Goal: Transaction & Acquisition: Download file/media

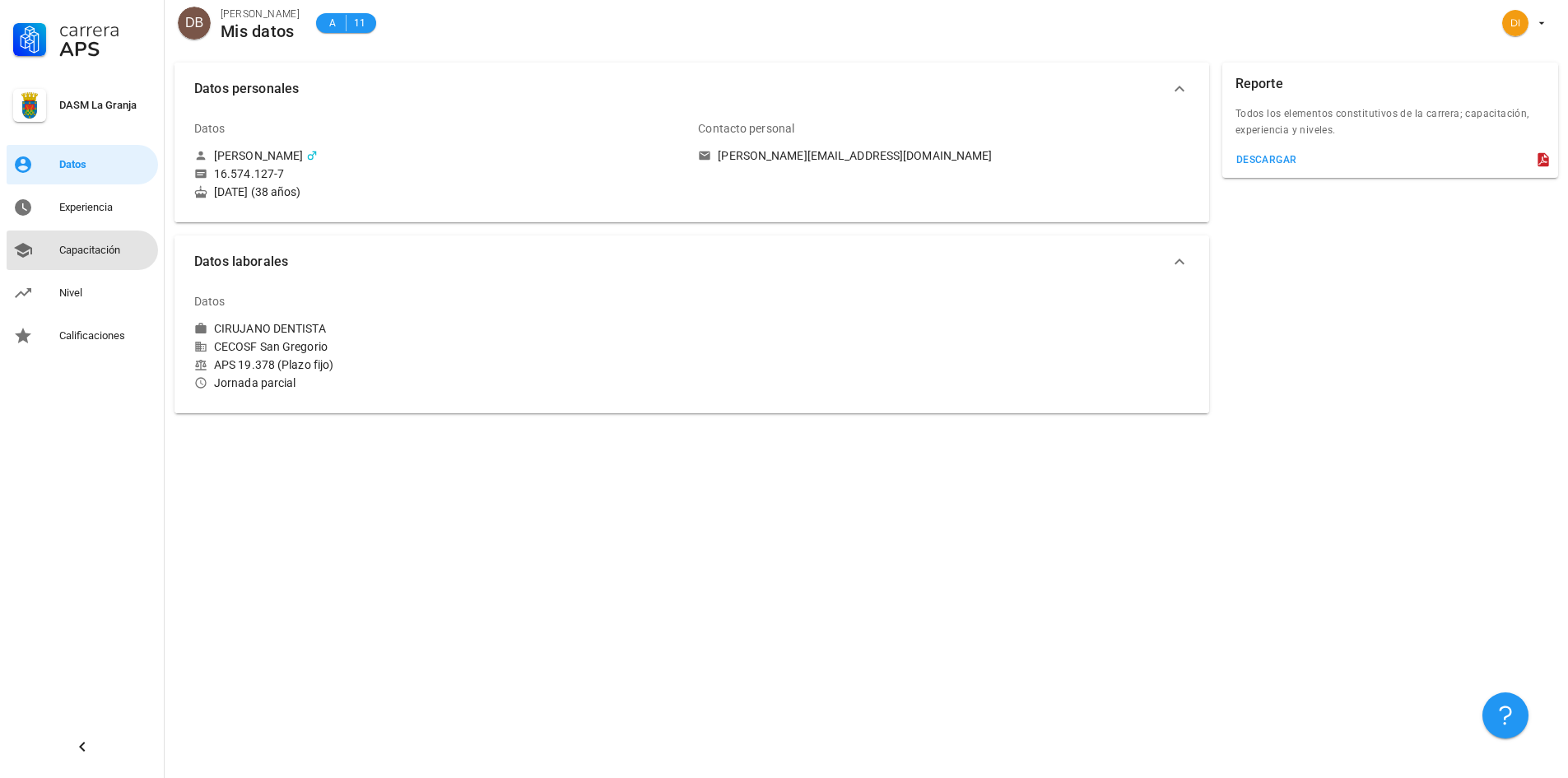
click at [92, 253] on div "Capacitación" at bounding box center [105, 250] width 92 height 13
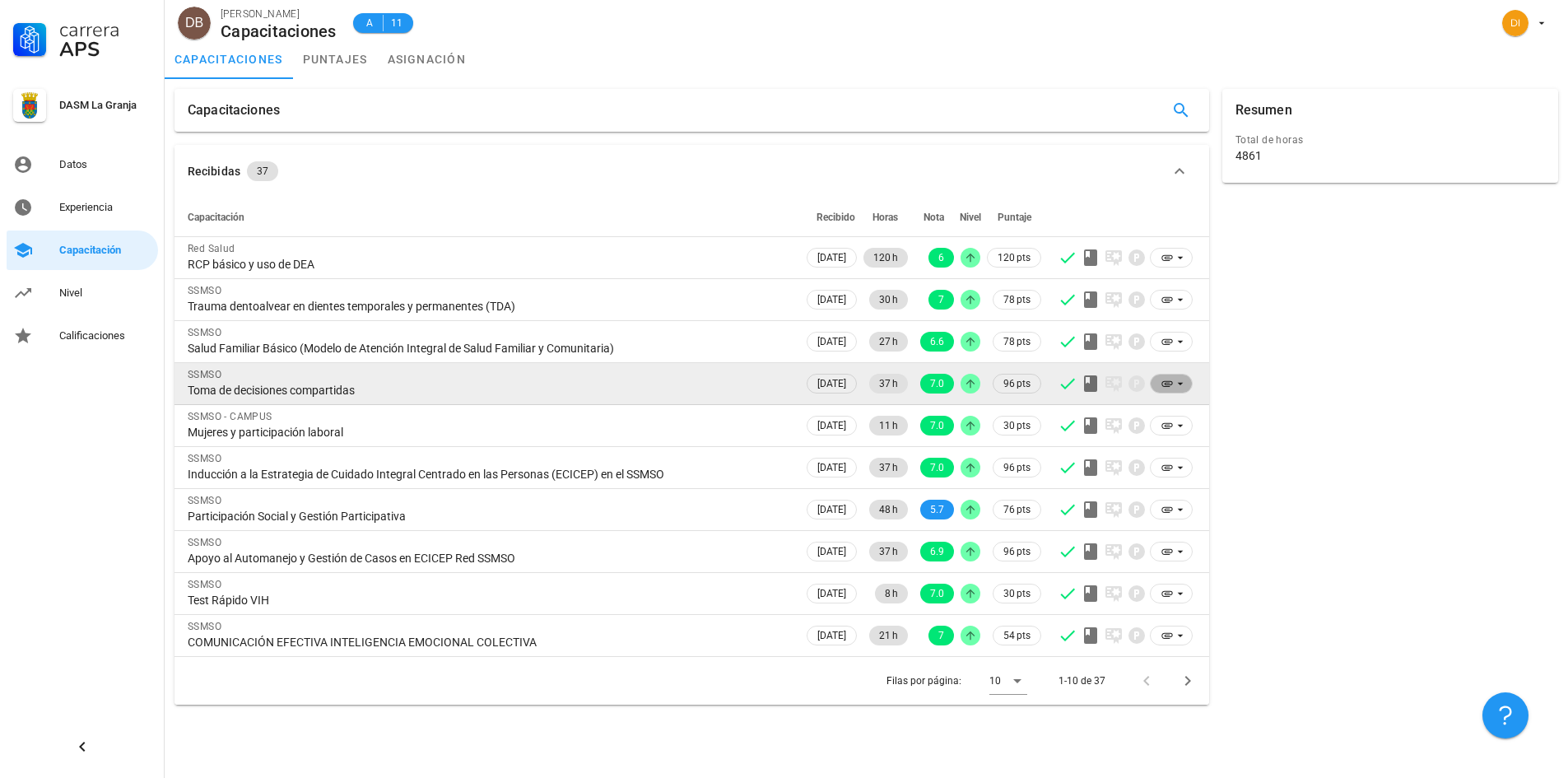
click at [1169, 383] on icon at bounding box center [1167, 383] width 13 height 13
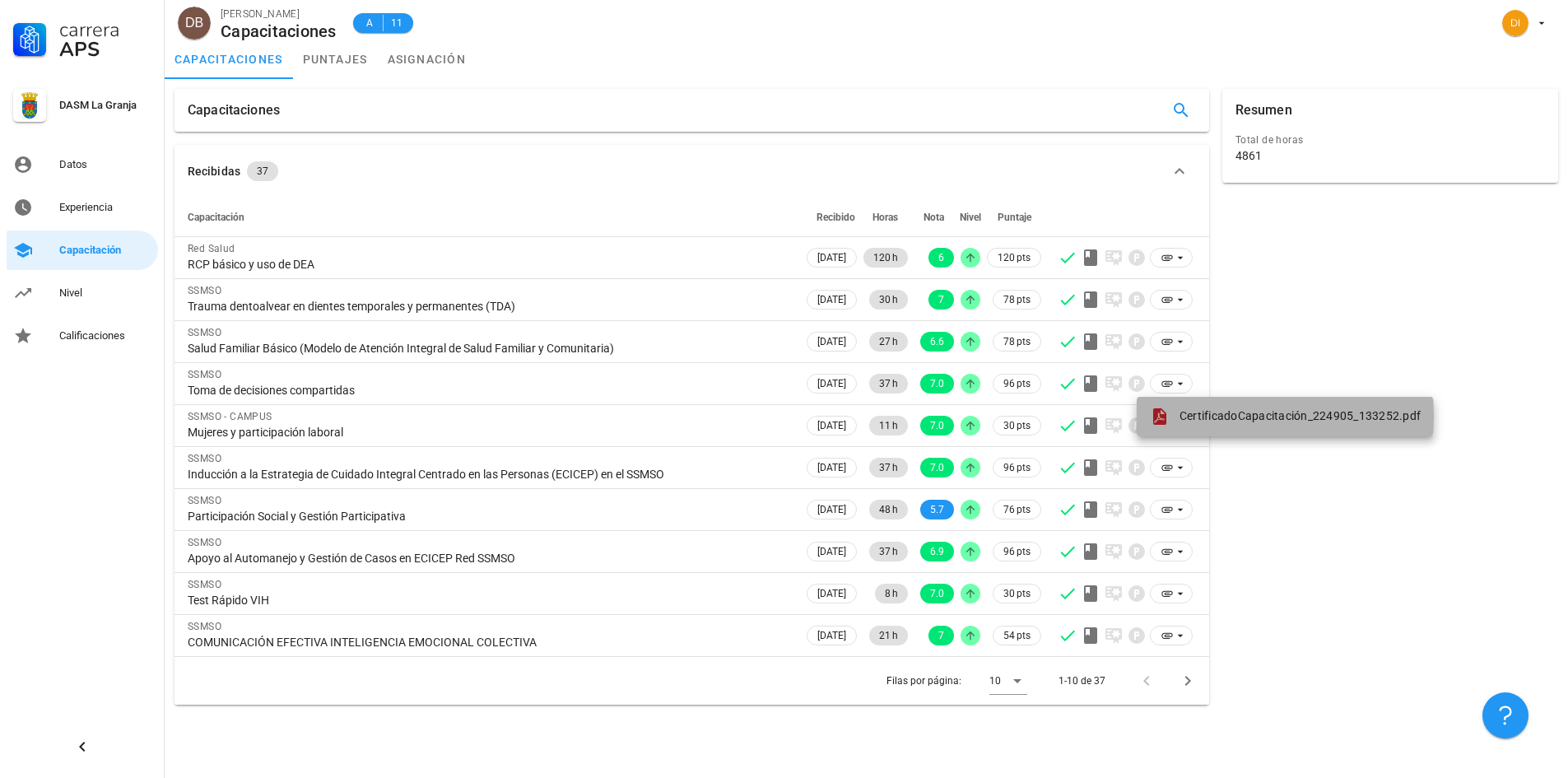
click at [1228, 415] on span "CertificadoCapacitación_224905_133252.pdf" at bounding box center [1300, 415] width 241 height 13
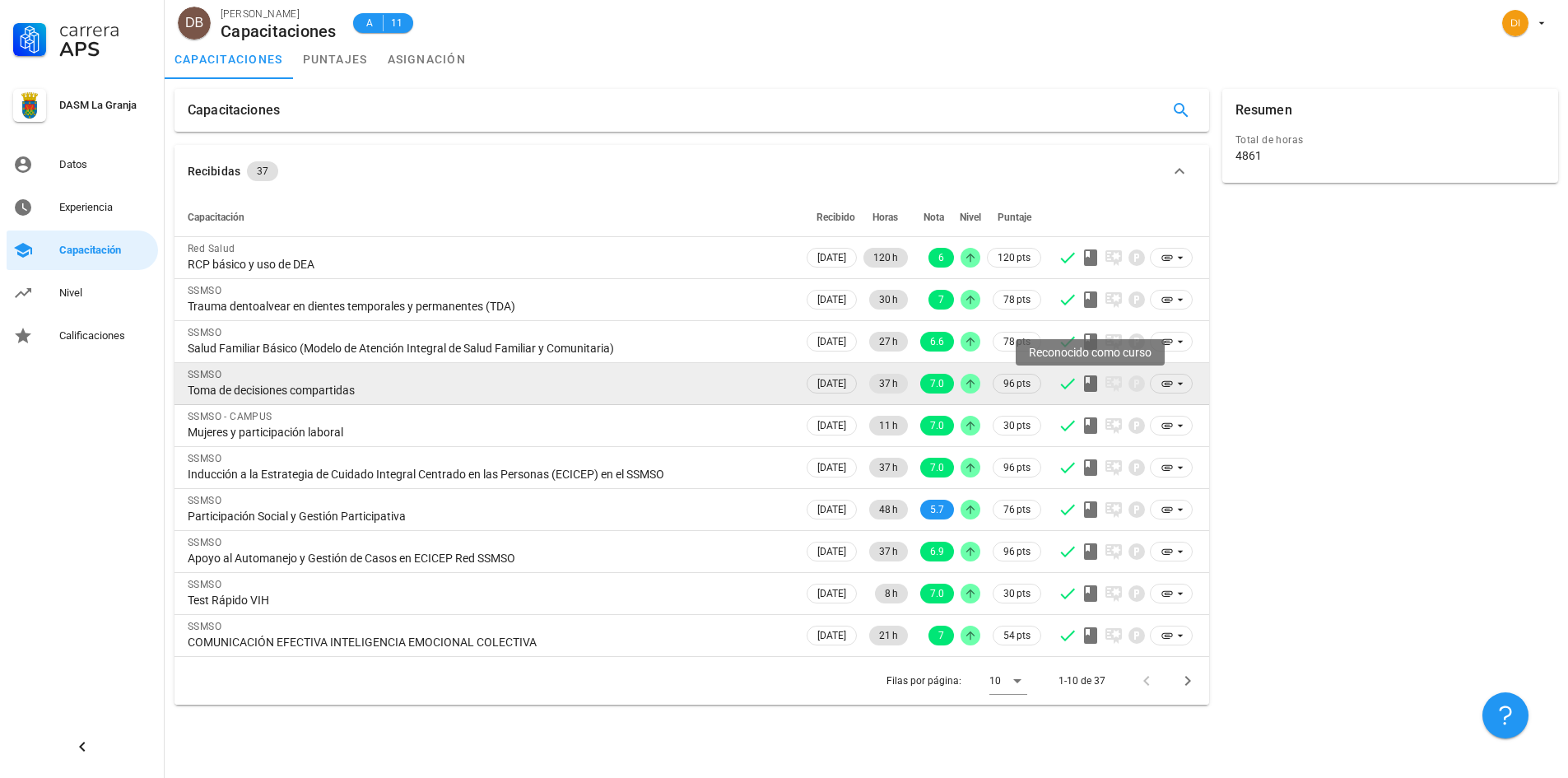
drag, startPoint x: 1186, startPoint y: 380, endPoint x: 1089, endPoint y: 379, distance: 97.0
click at [1089, 379] on icon at bounding box center [1090, 383] width 20 height 20
click at [1174, 383] on icon at bounding box center [1180, 383] width 13 height 13
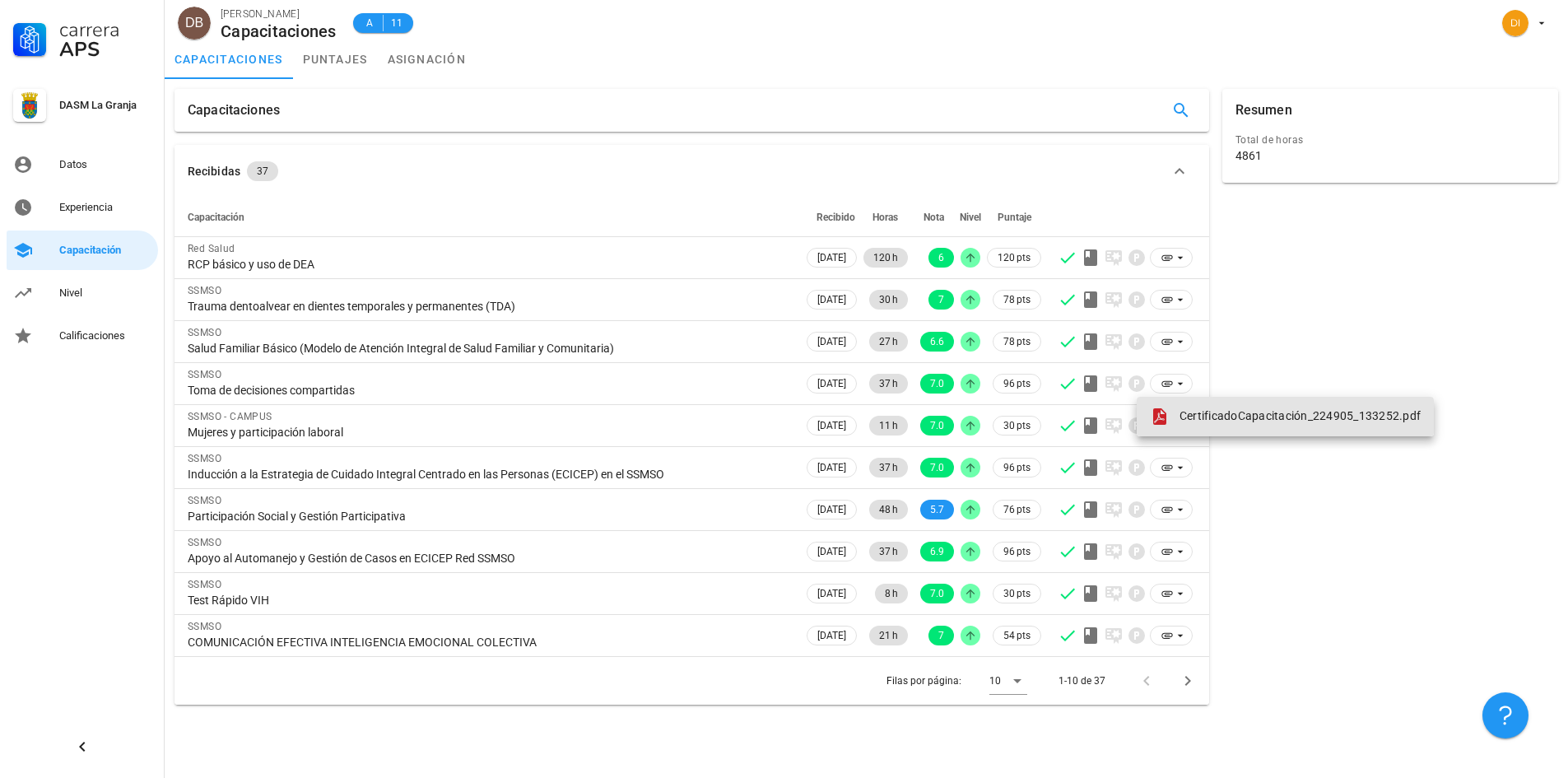
click at [1194, 412] on span "CertificadoCapacitación_224905_133252.pdf" at bounding box center [1300, 415] width 241 height 13
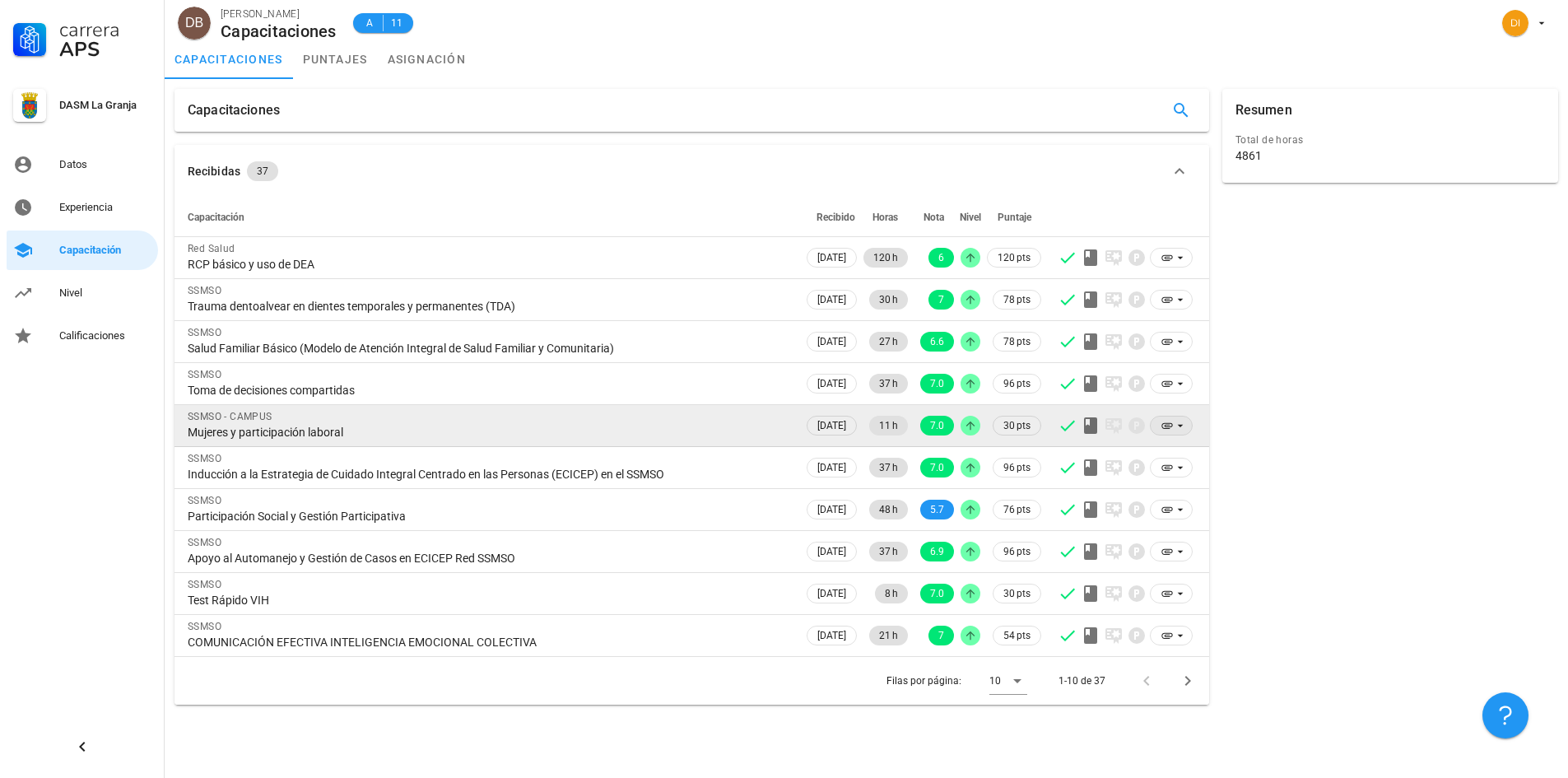
click at [1178, 426] on icon at bounding box center [1180, 425] width 13 height 13
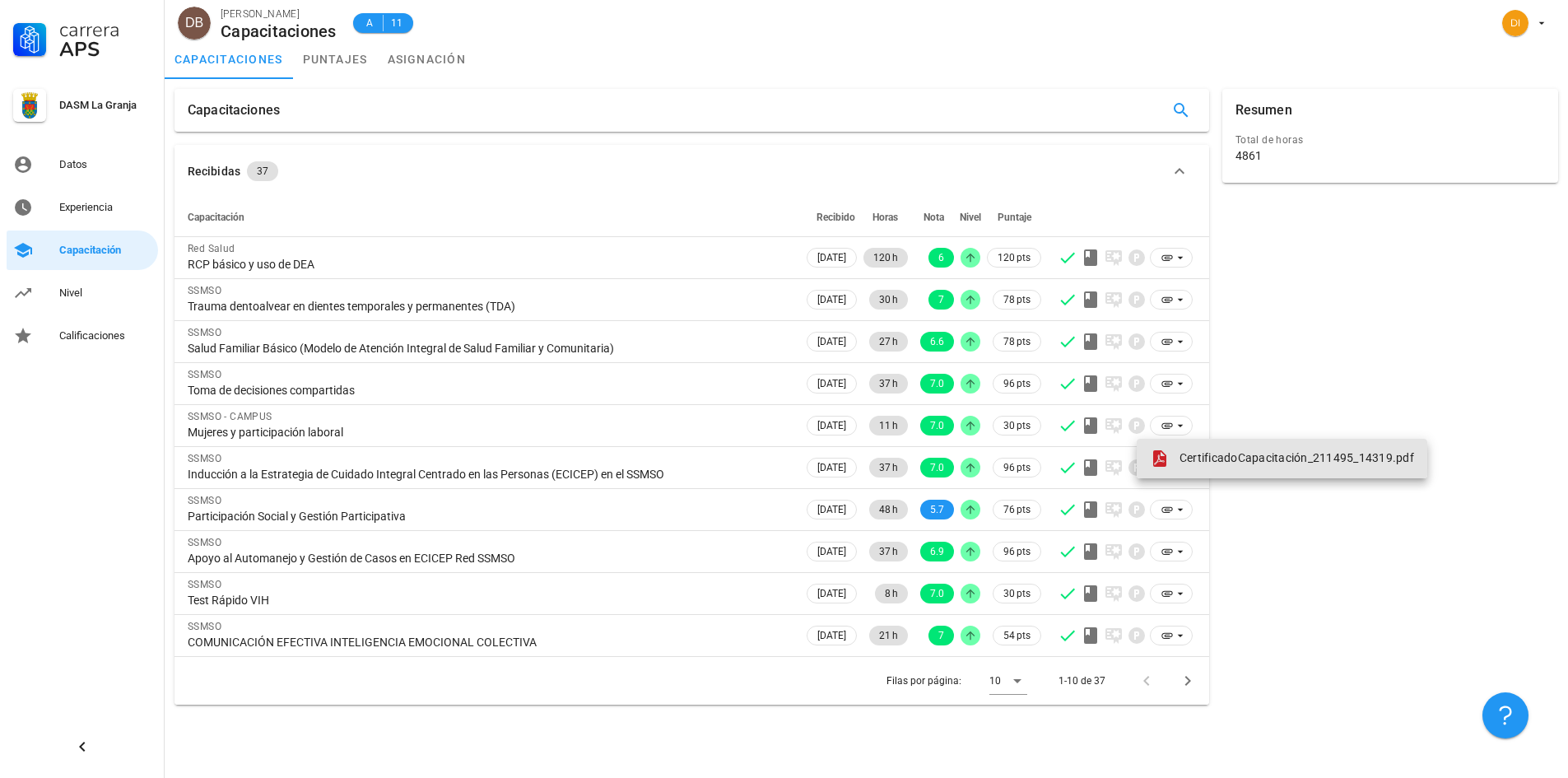
click at [1190, 455] on span "CertificadoCapacitación_211495_14319.pdf" at bounding box center [1297, 457] width 235 height 13
click at [1189, 681] on icon "Página siguiente" at bounding box center [1187, 681] width 6 height 10
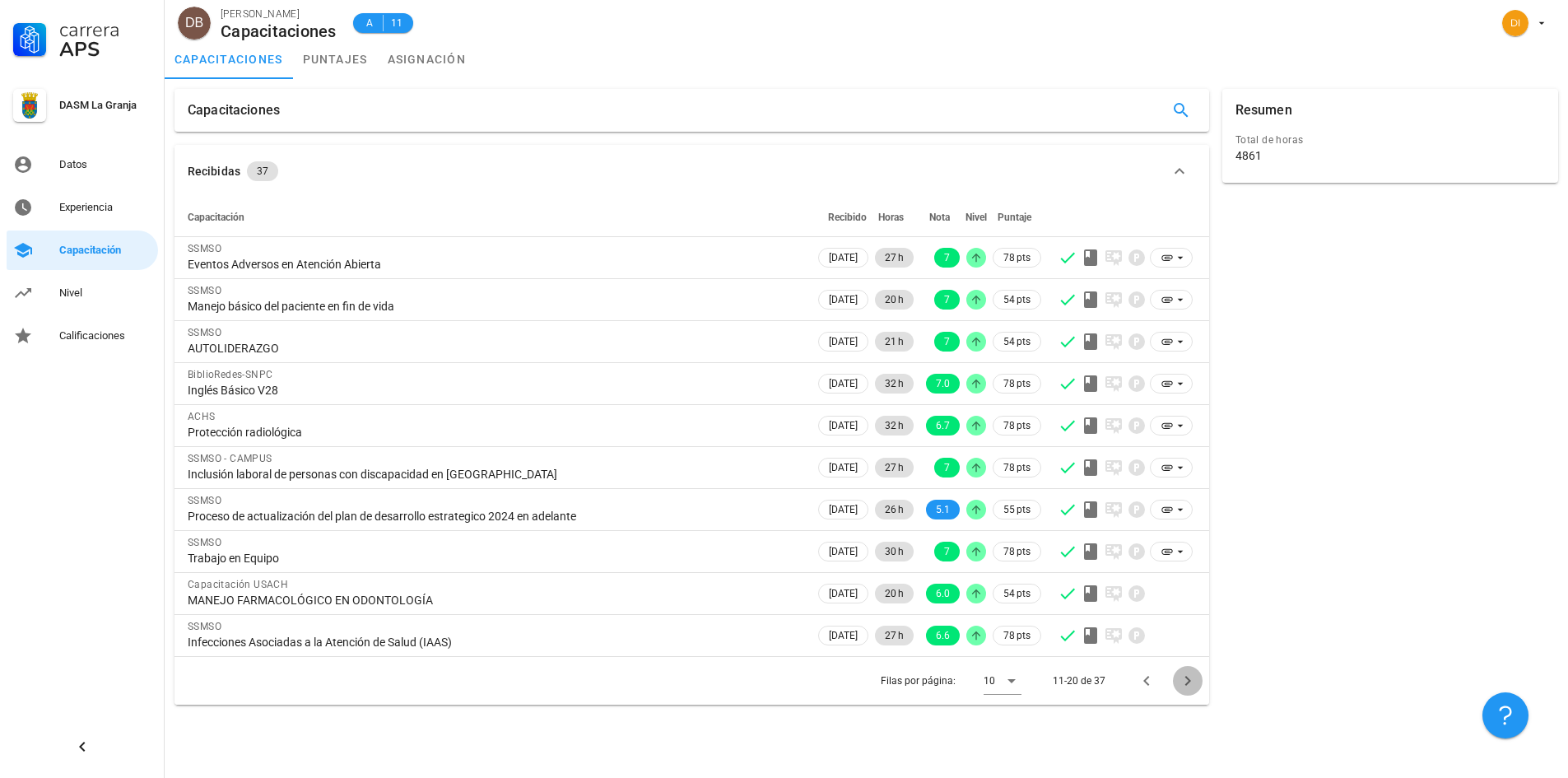
click at [1189, 681] on icon "Página siguiente" at bounding box center [1187, 681] width 6 height 10
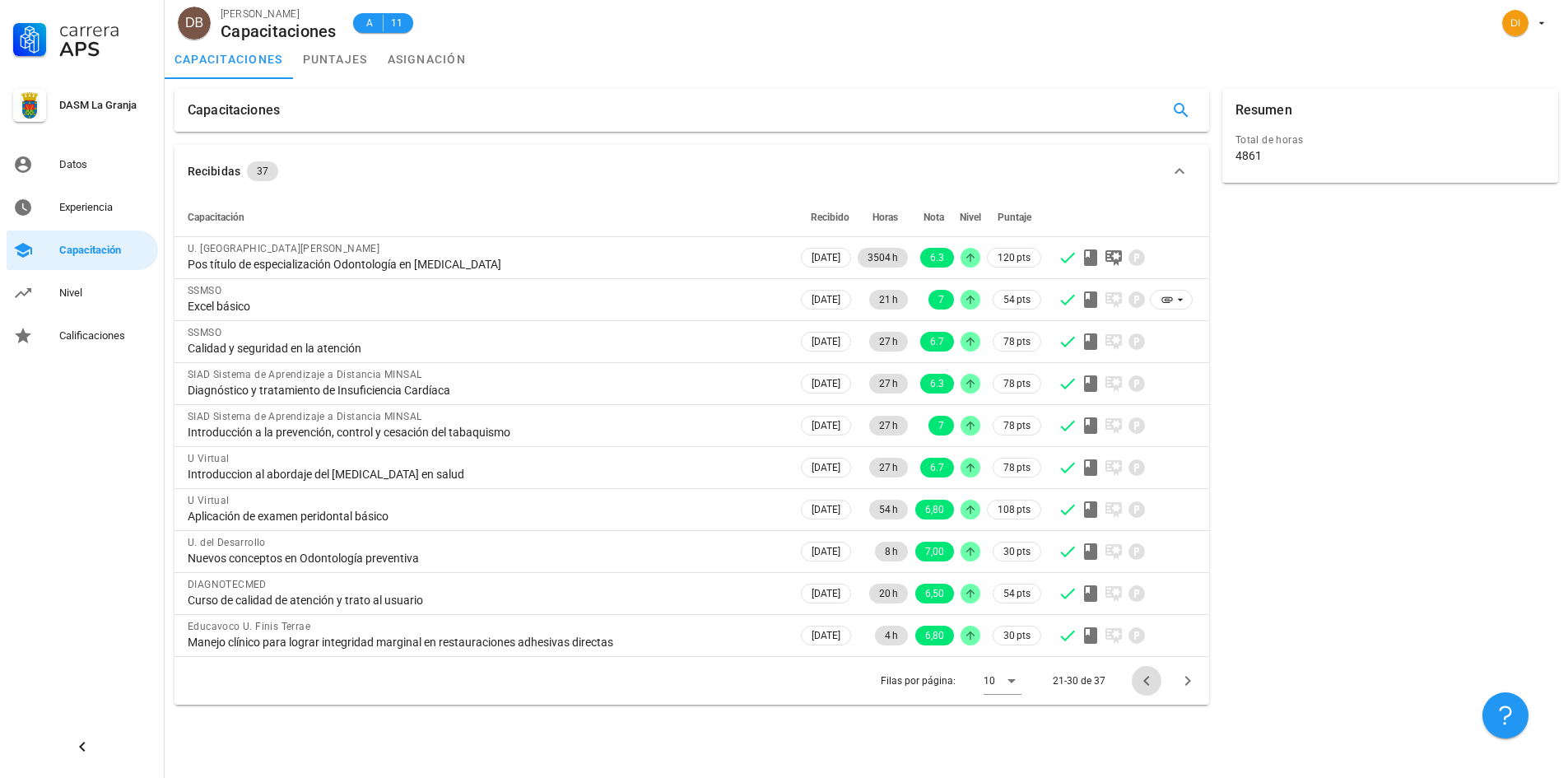
click at [1141, 678] on icon "Página anterior" at bounding box center [1146, 680] width 20 height 20
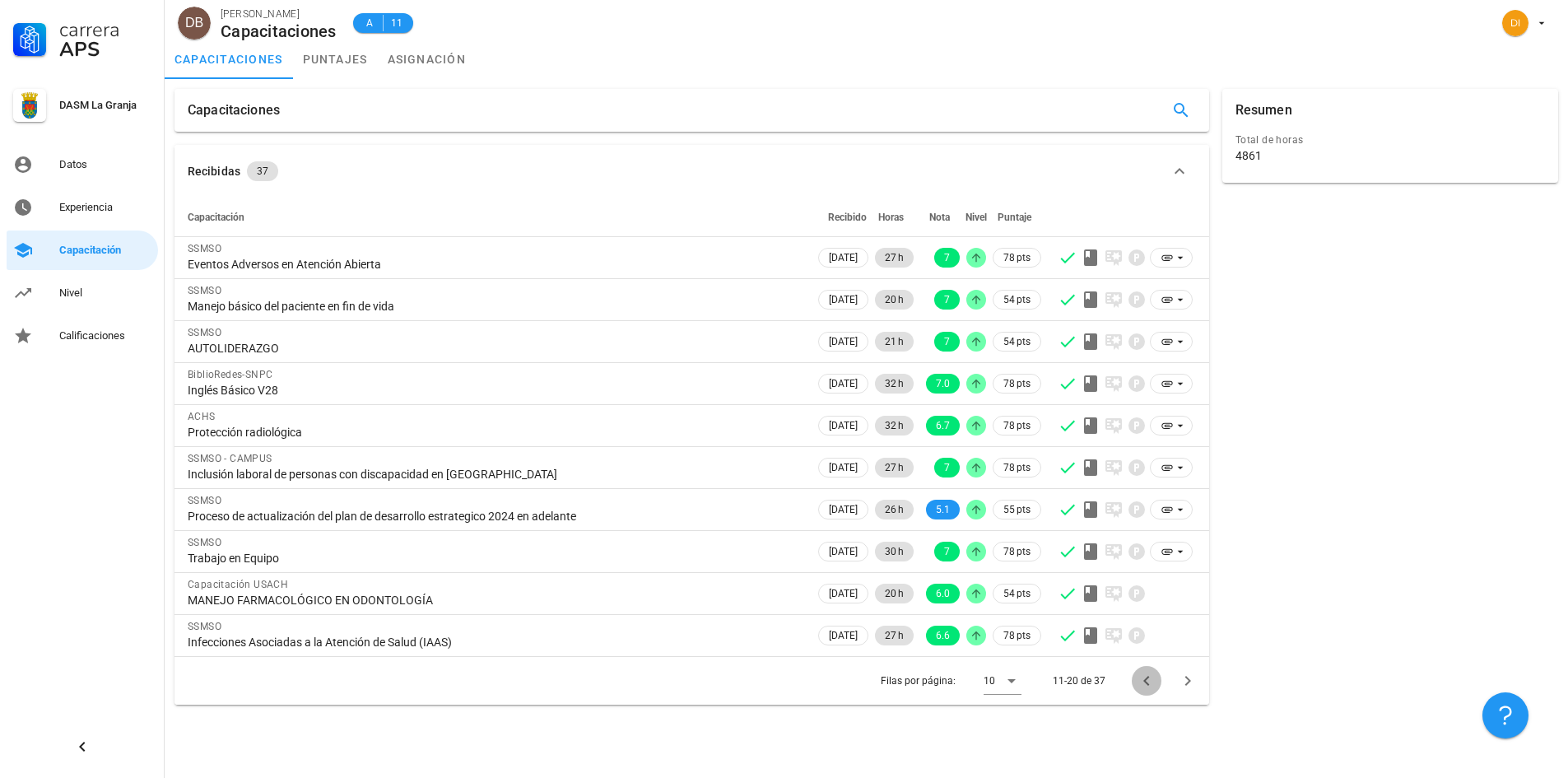
click at [1141, 678] on icon "Página anterior" at bounding box center [1146, 680] width 20 height 20
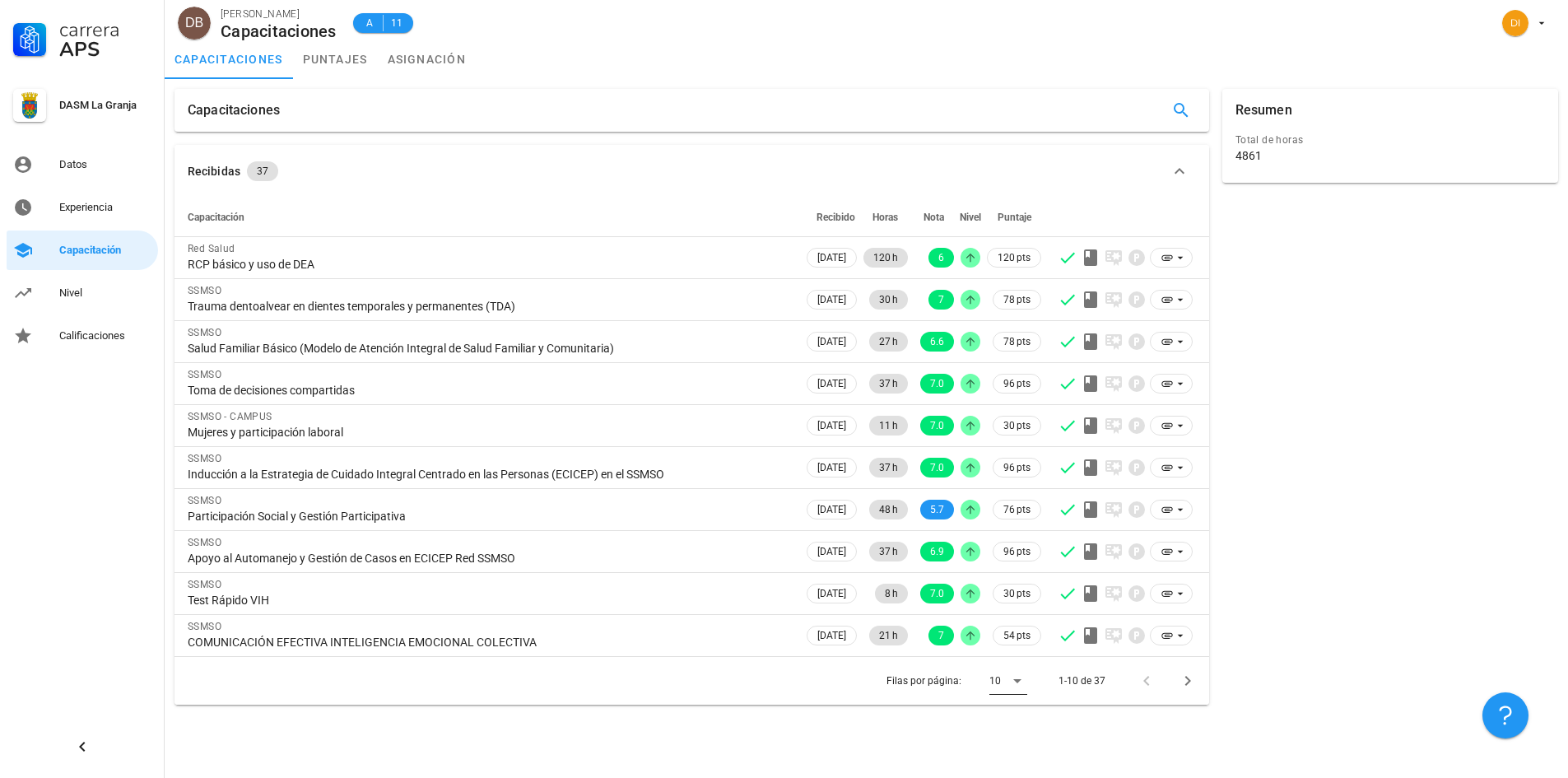
click at [1014, 678] on icon at bounding box center [1017, 680] width 20 height 20
click at [1025, 740] on div "Todos" at bounding box center [1022, 741] width 36 height 15
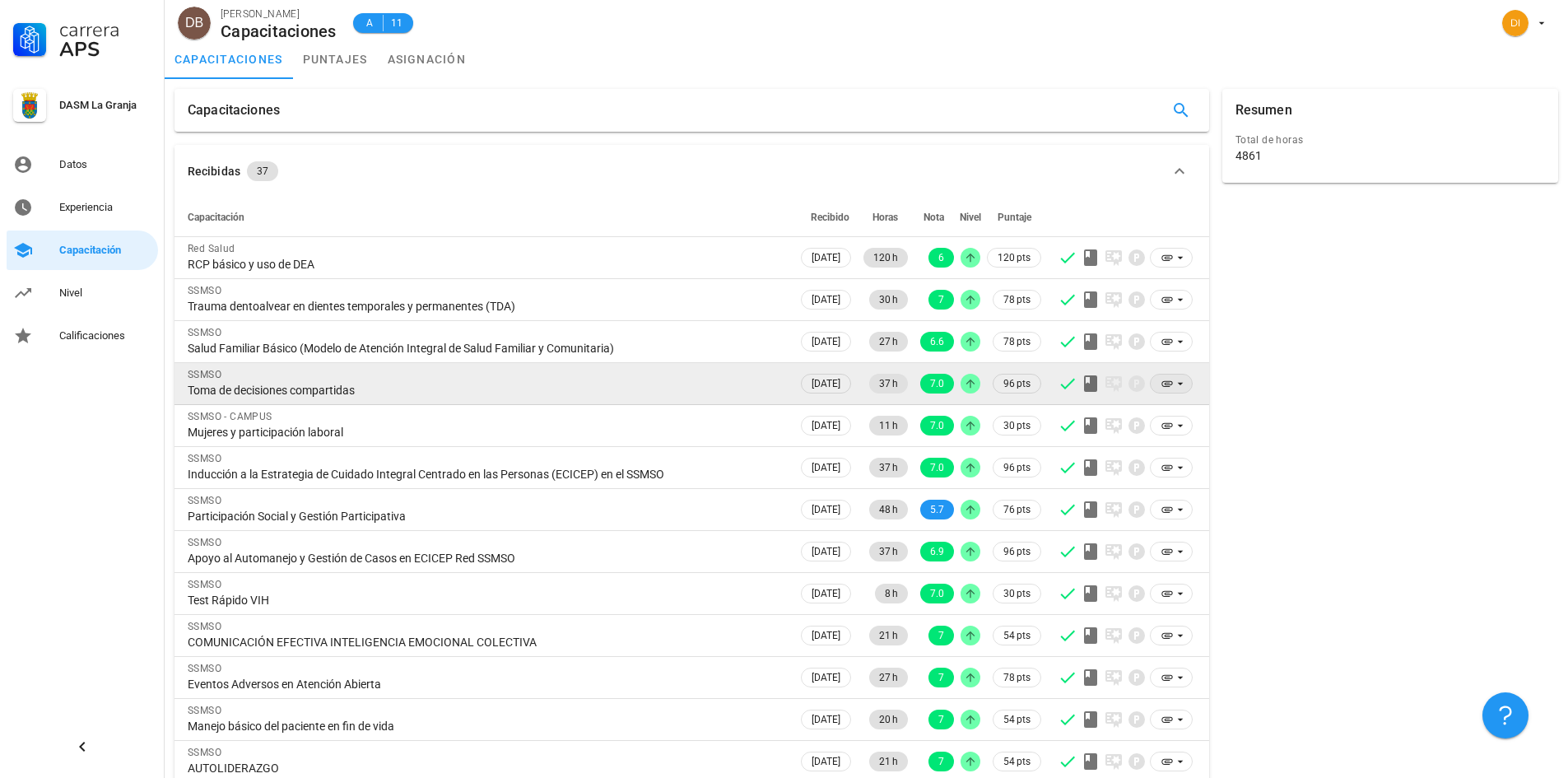
click at [1171, 385] on icon at bounding box center [1167, 383] width 13 height 13
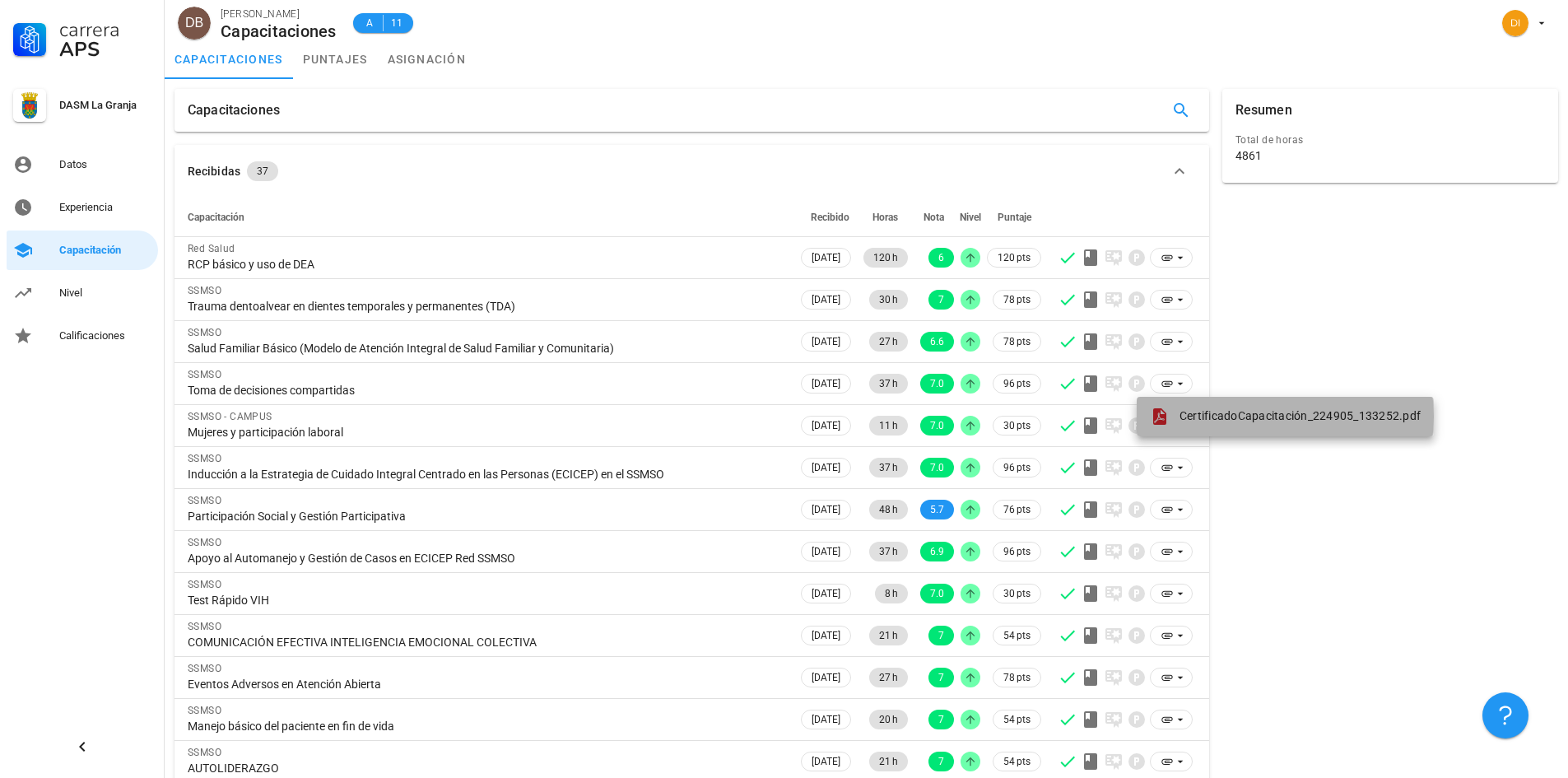
click at [1208, 418] on span "CertificadoCapacitación_224905_133252.pdf" at bounding box center [1300, 415] width 241 height 13
